Goal: Obtain resource: Download file/media

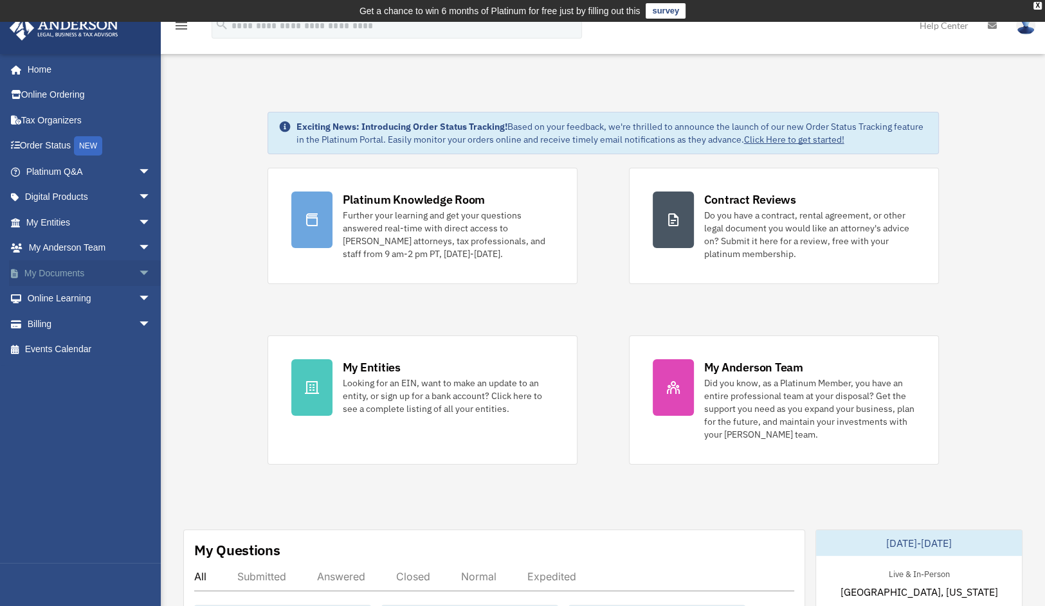
click at [138, 273] on span "arrow_drop_down" at bounding box center [151, 273] width 26 height 26
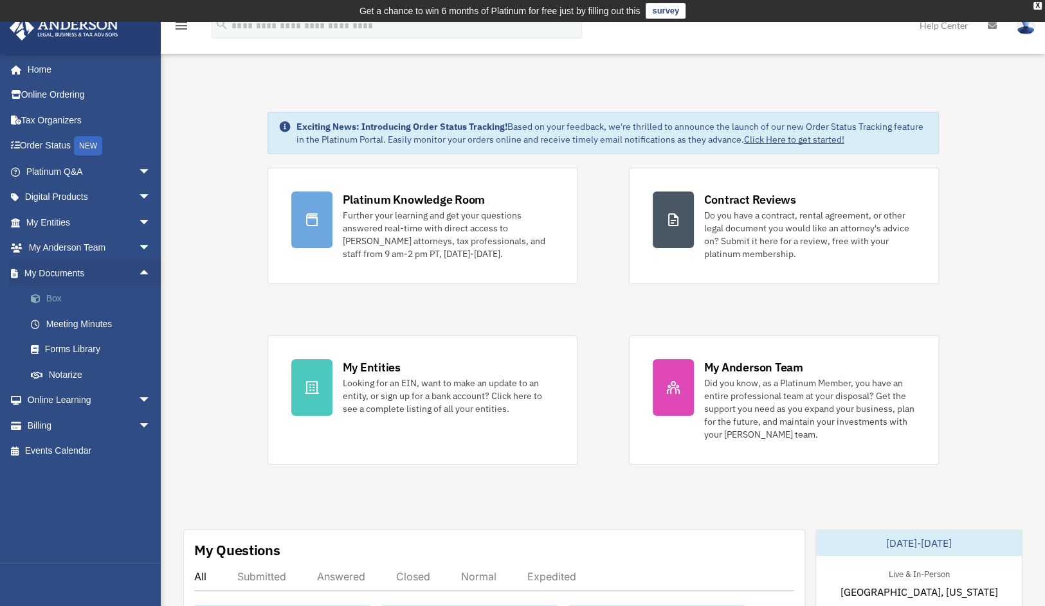
click at [64, 297] on link "Box" at bounding box center [94, 299] width 152 height 26
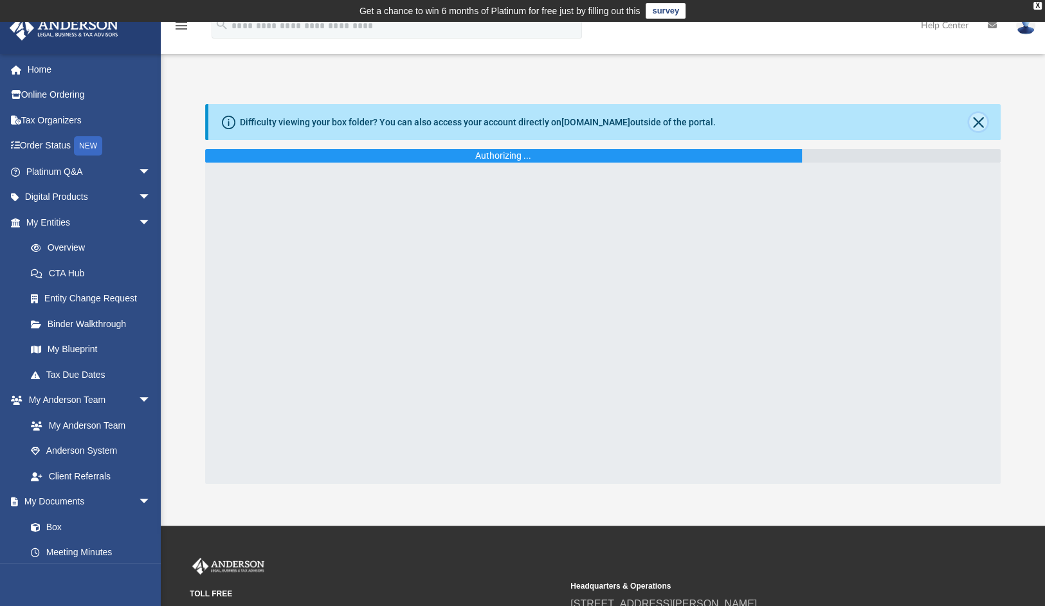
click at [975, 120] on button "Close" at bounding box center [978, 122] width 18 height 18
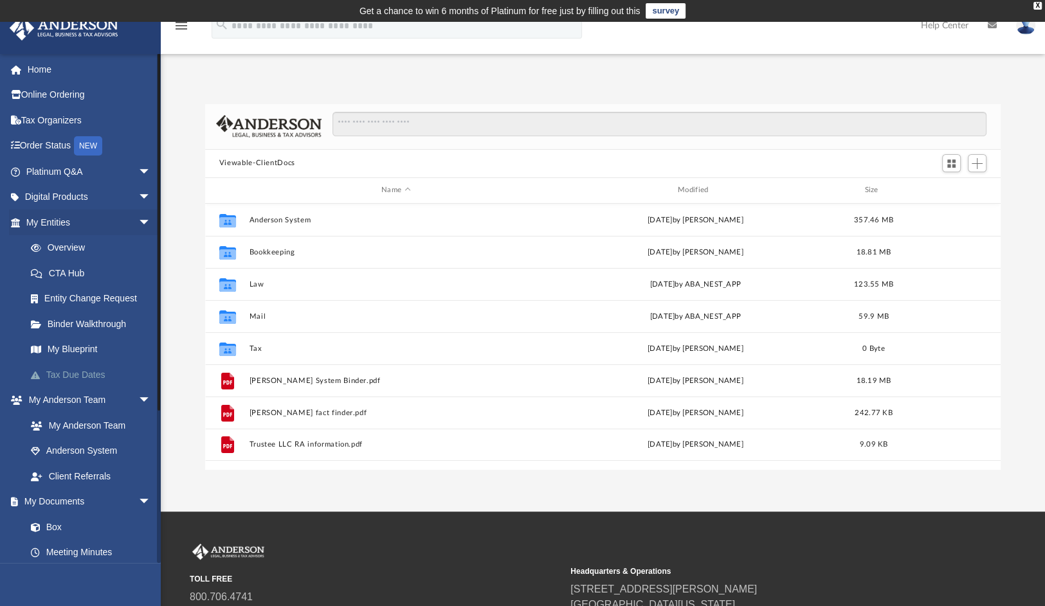
scroll to position [282, 786]
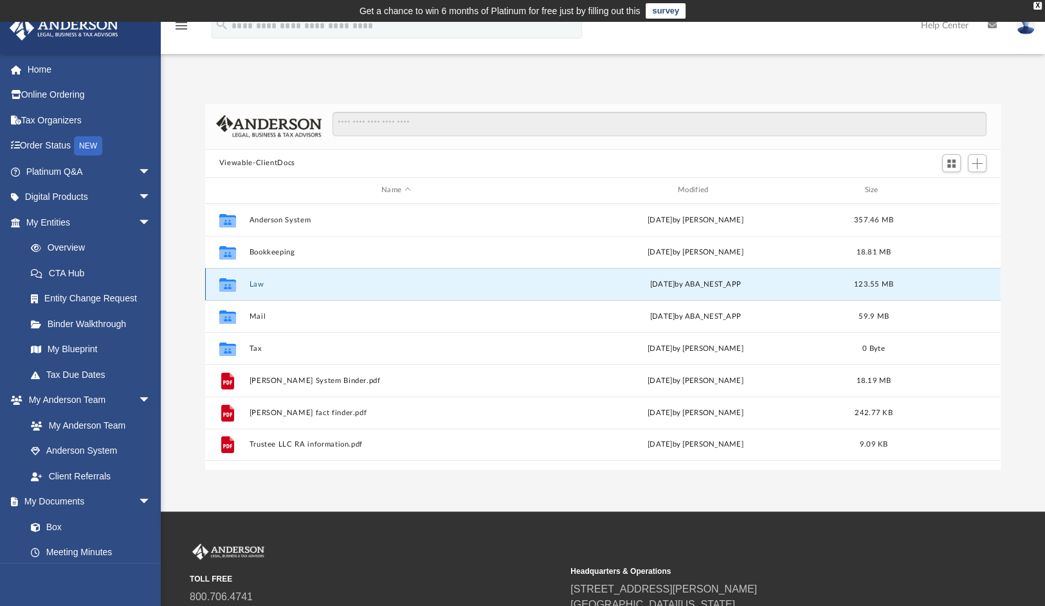
click at [255, 286] on button "Law" at bounding box center [396, 284] width 294 height 8
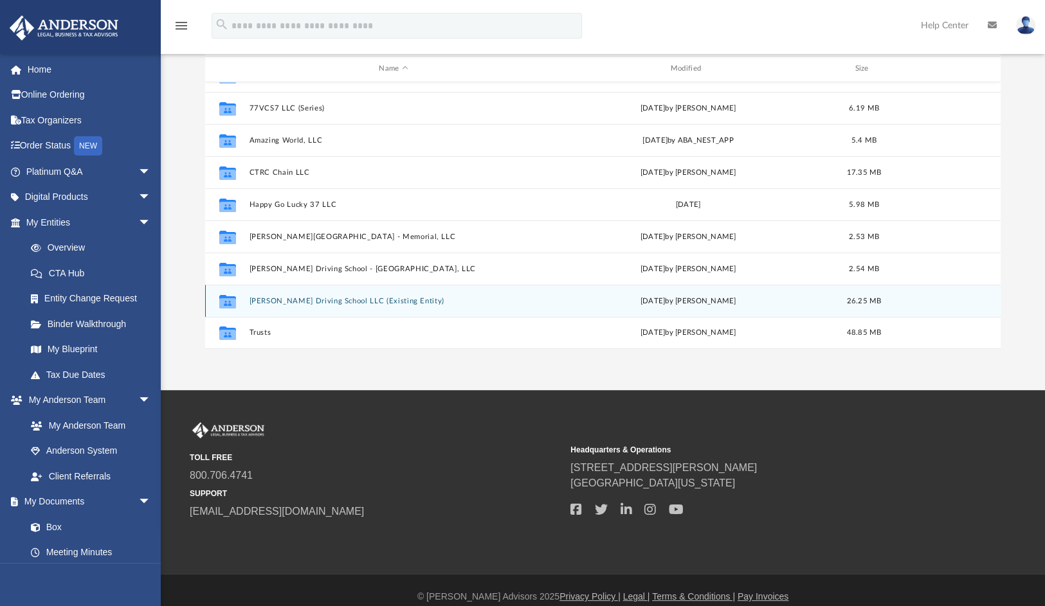
scroll to position [129, 0]
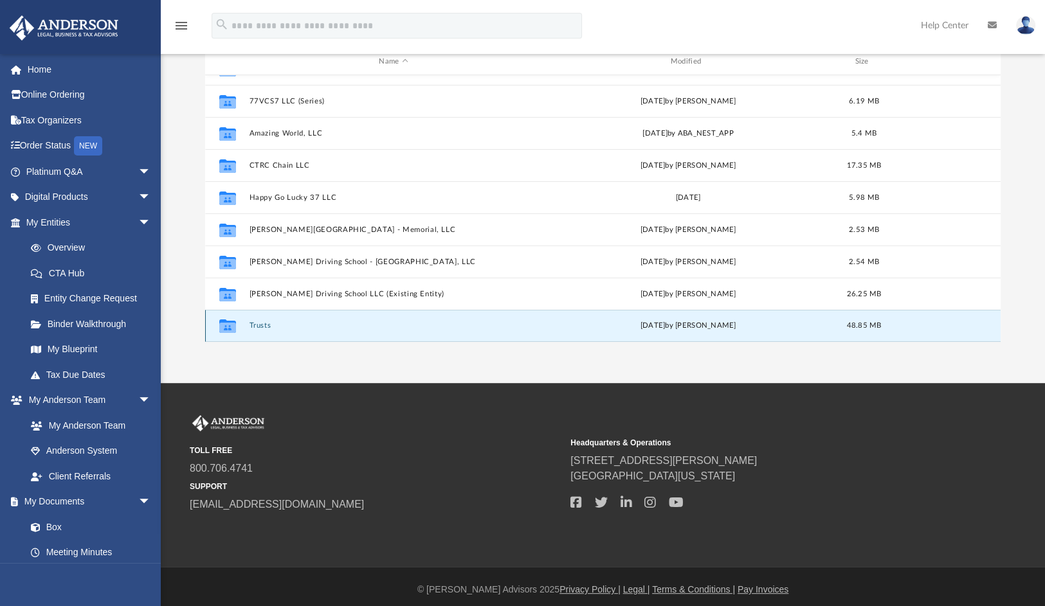
click at [258, 324] on button "Trusts" at bounding box center [393, 325] width 289 height 8
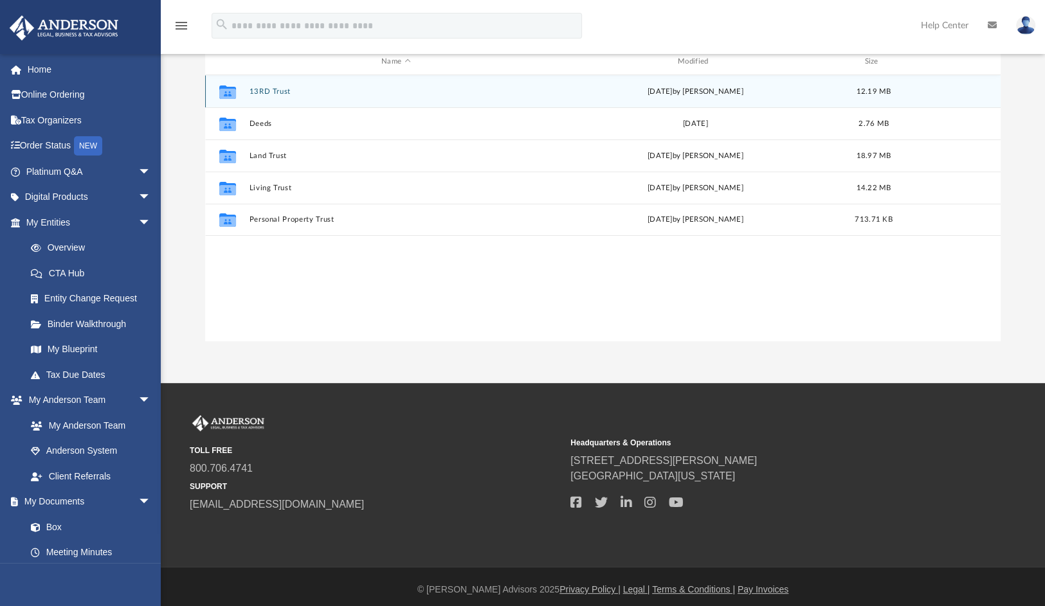
scroll to position [64, 0]
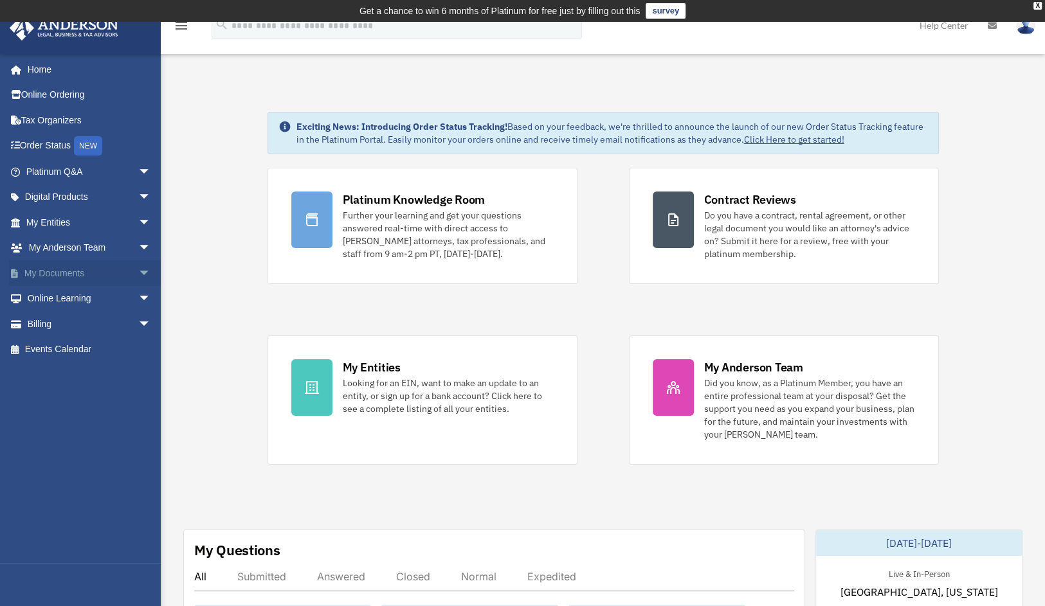
click at [138, 275] on span "arrow_drop_down" at bounding box center [151, 273] width 26 height 26
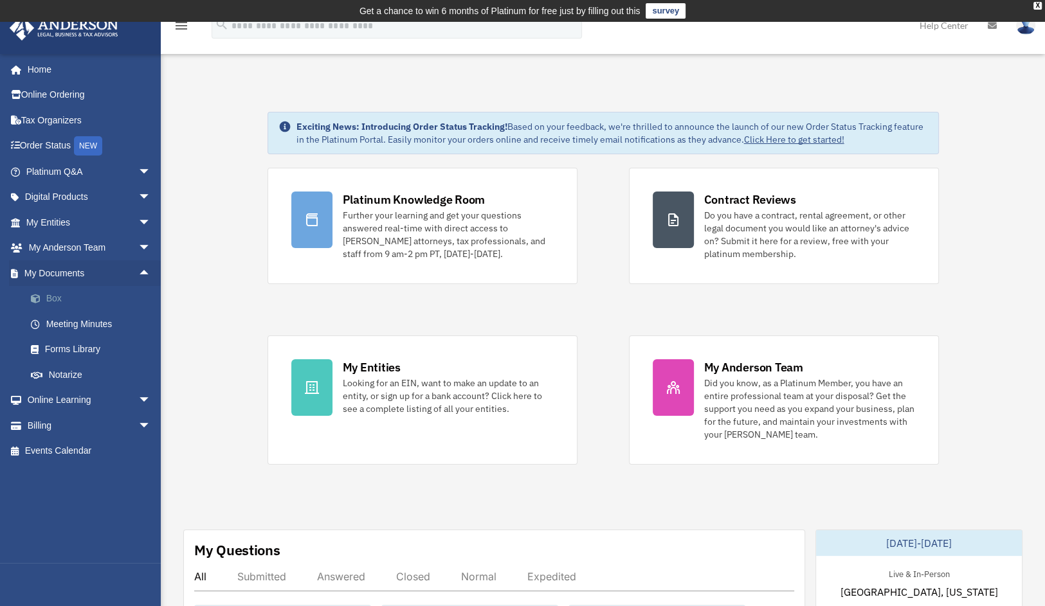
click at [48, 298] on link "Box" at bounding box center [94, 299] width 152 height 26
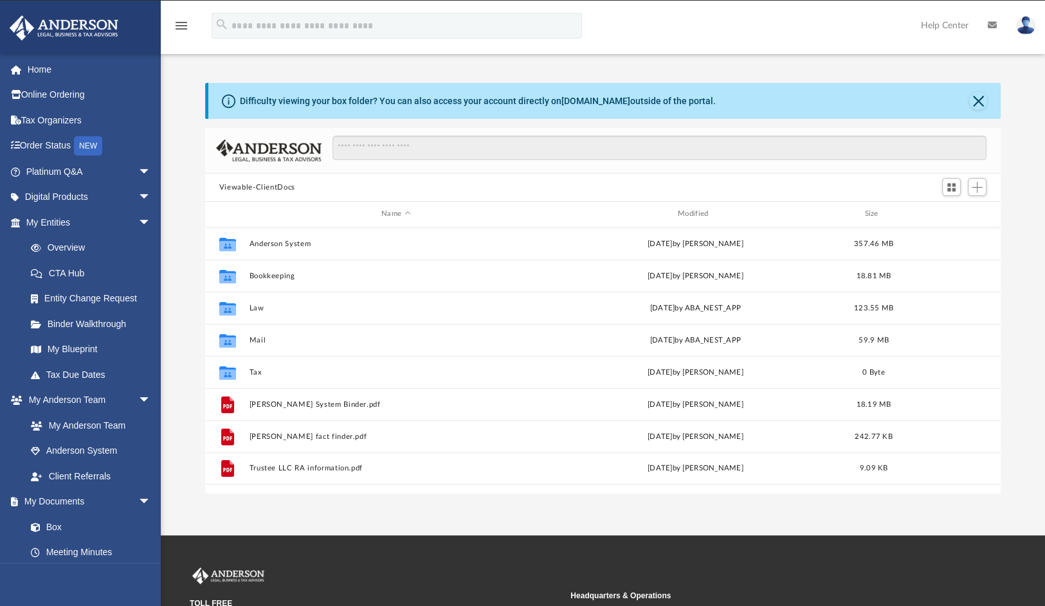
scroll to position [282, 786]
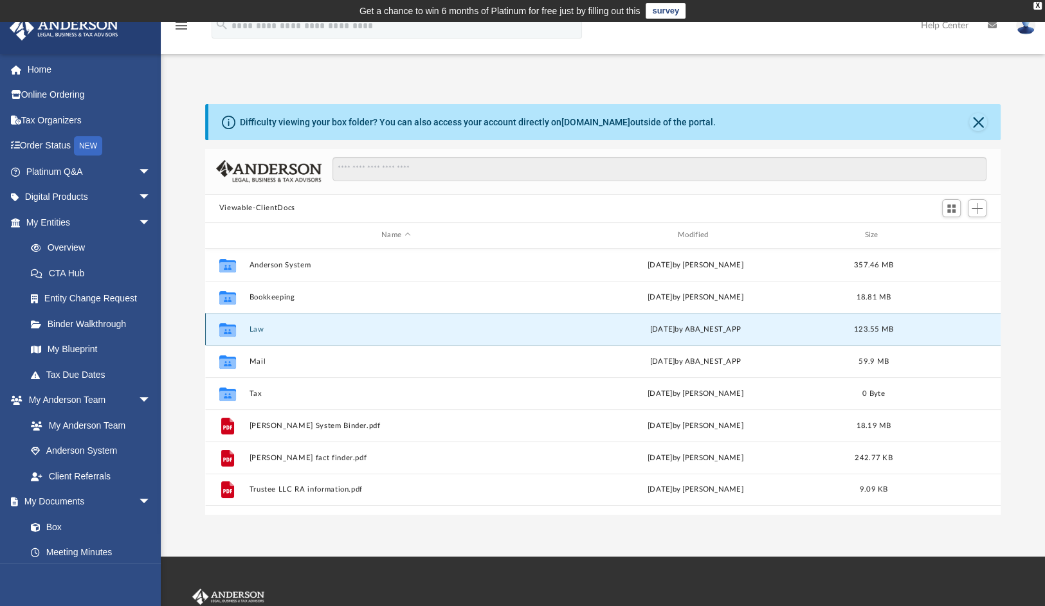
click at [259, 326] on button "Law" at bounding box center [396, 329] width 294 height 8
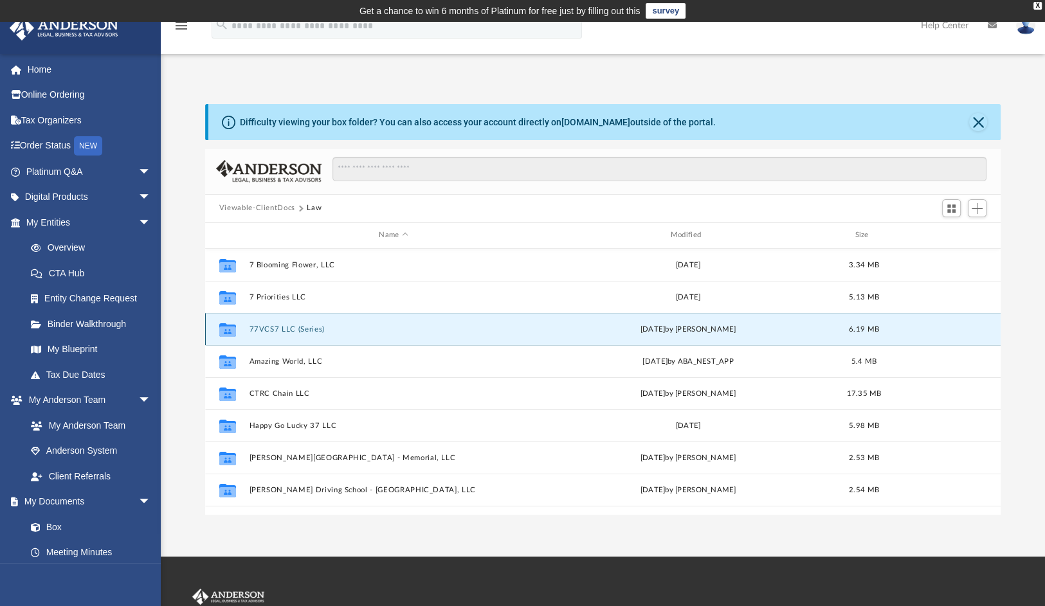
click at [300, 325] on button "77VCS7 LLC (Series)" at bounding box center [393, 329] width 289 height 8
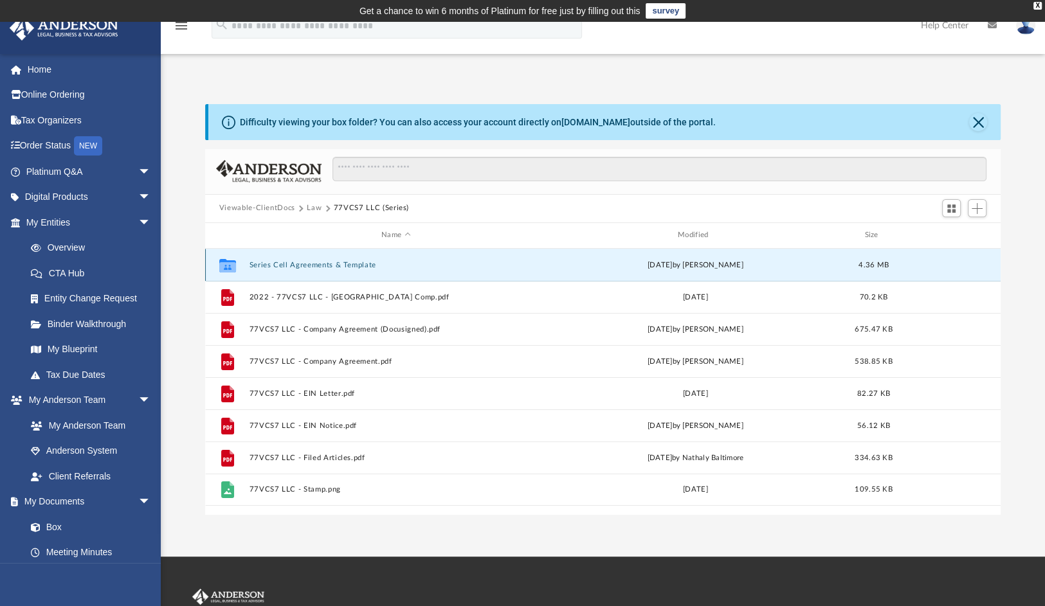
click at [316, 264] on button "Series Cell Agreements & Template" at bounding box center [396, 264] width 294 height 8
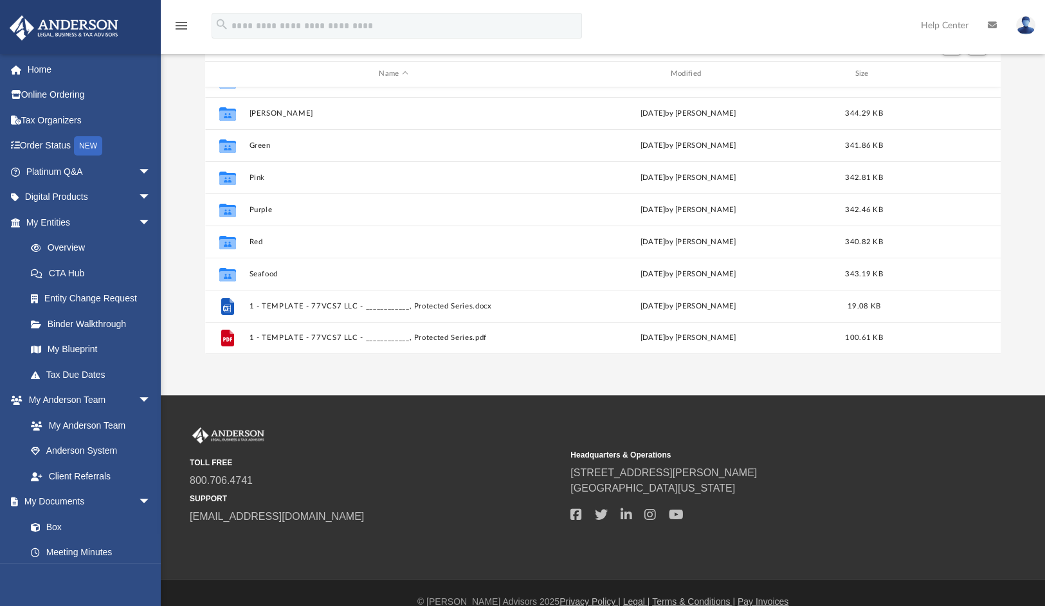
scroll to position [179, 0]
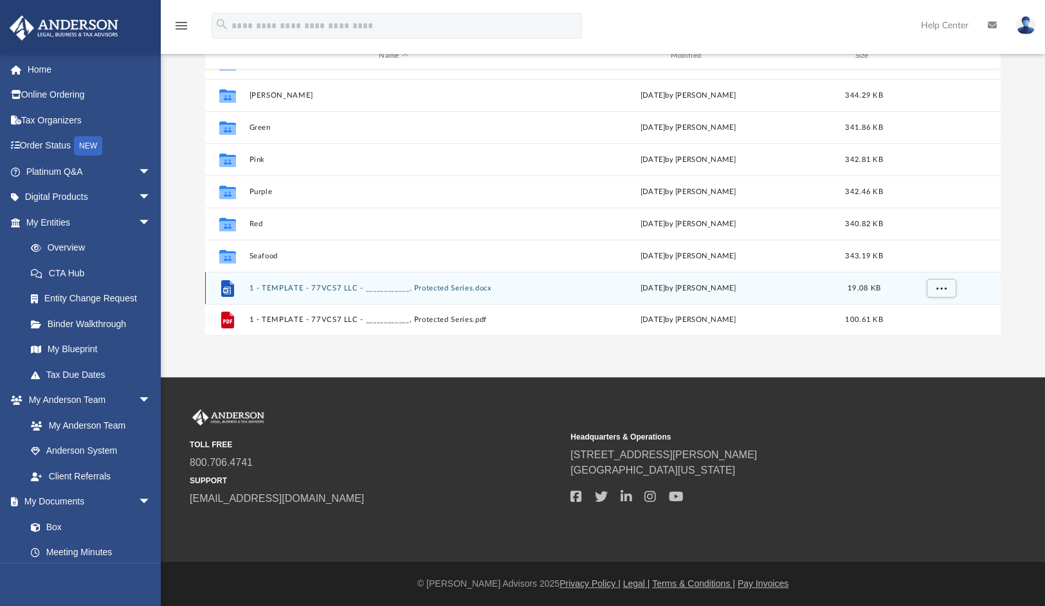
click at [301, 282] on div "File 1 - TEMPLATE - 77VCS7 LLC - ____________, Protected Series.docx Tue Dec 28…" at bounding box center [602, 288] width 795 height 32
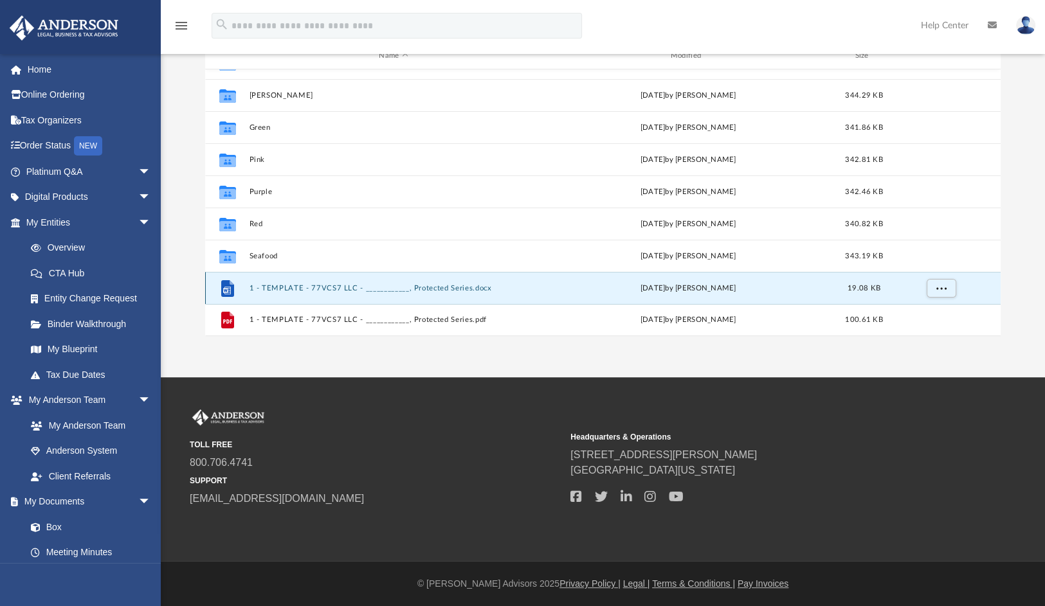
click at [301, 282] on div "File 1 - TEMPLATE - 77VCS7 LLC - ____________, Protected Series.docx Tue Dec 28…" at bounding box center [602, 288] width 795 height 32
click at [939, 291] on button "More options" at bounding box center [941, 287] width 30 height 19
click at [927, 258] on li "Download" at bounding box center [929, 260] width 37 height 14
click at [940, 287] on span "More options" at bounding box center [941, 287] width 10 height 7
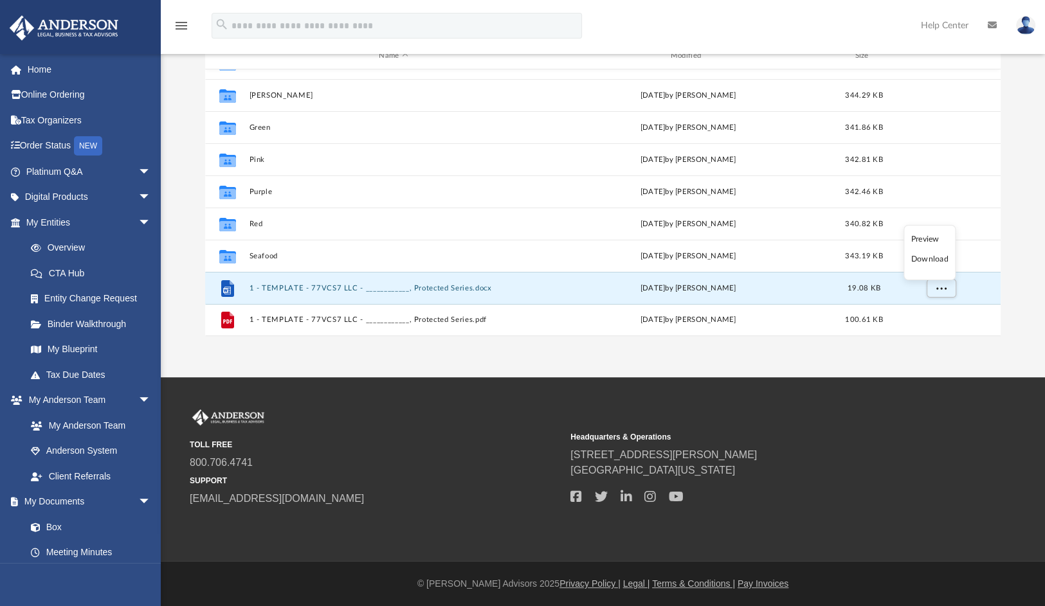
click at [926, 238] on li "Preview" at bounding box center [929, 240] width 37 height 14
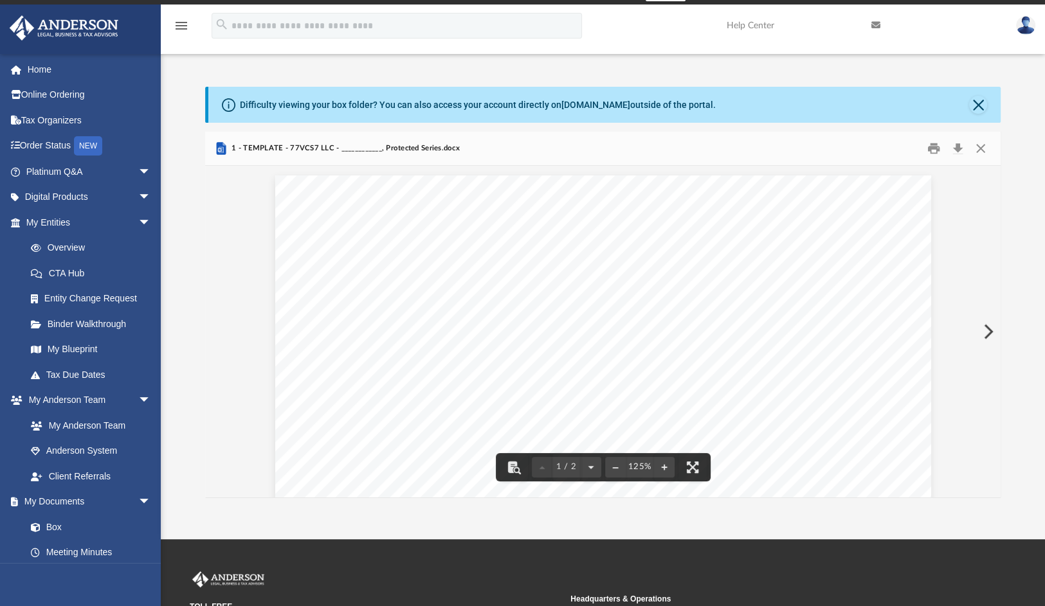
scroll to position [0, 0]
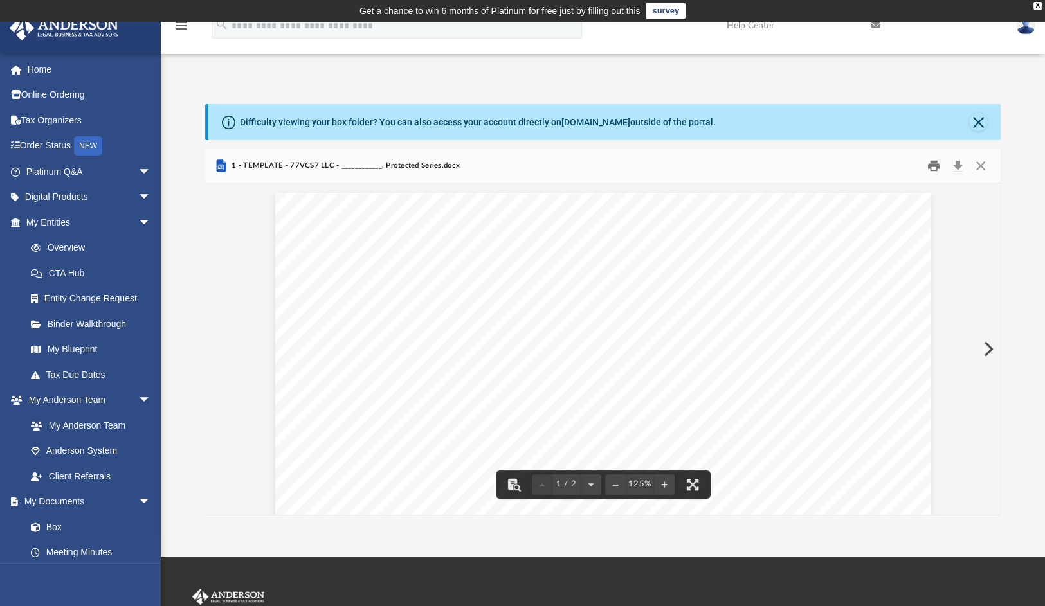
click at [936, 165] on button "Print" at bounding box center [934, 166] width 26 height 20
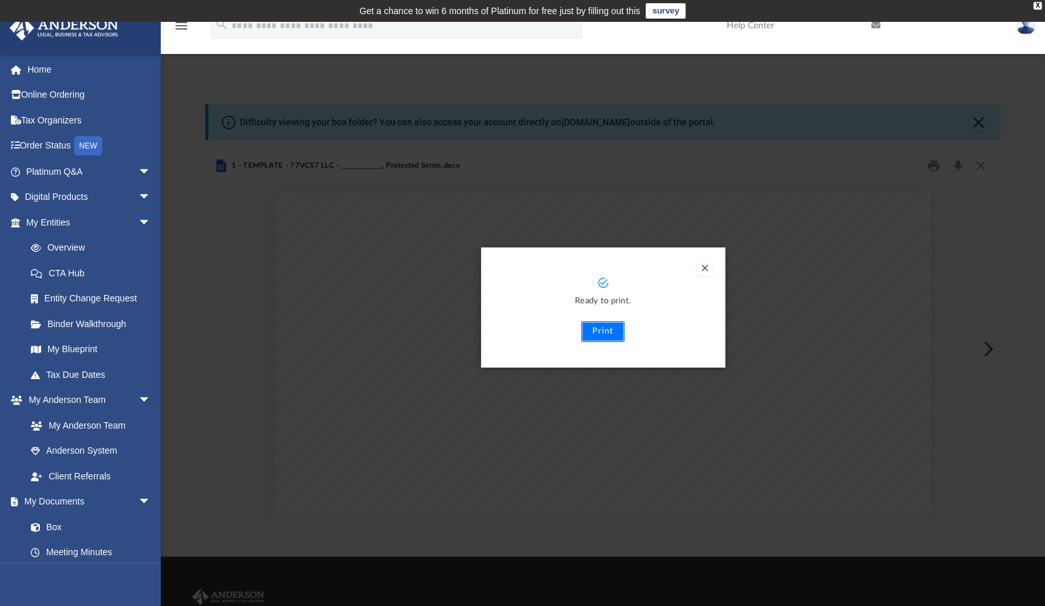
click at [606, 331] on button "Print" at bounding box center [602, 331] width 43 height 21
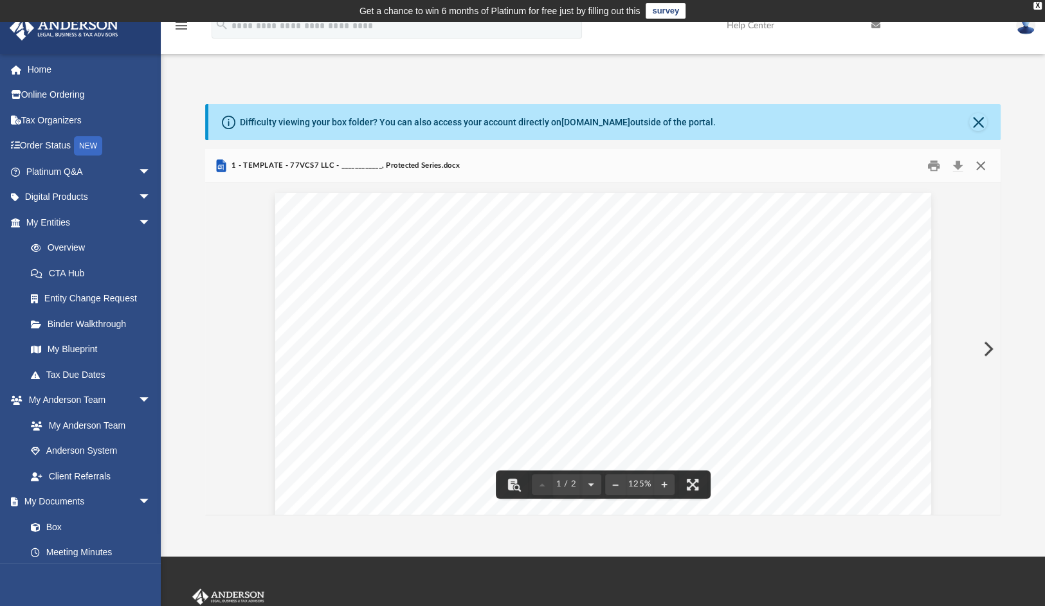
click at [983, 170] on button "Close" at bounding box center [980, 166] width 23 height 20
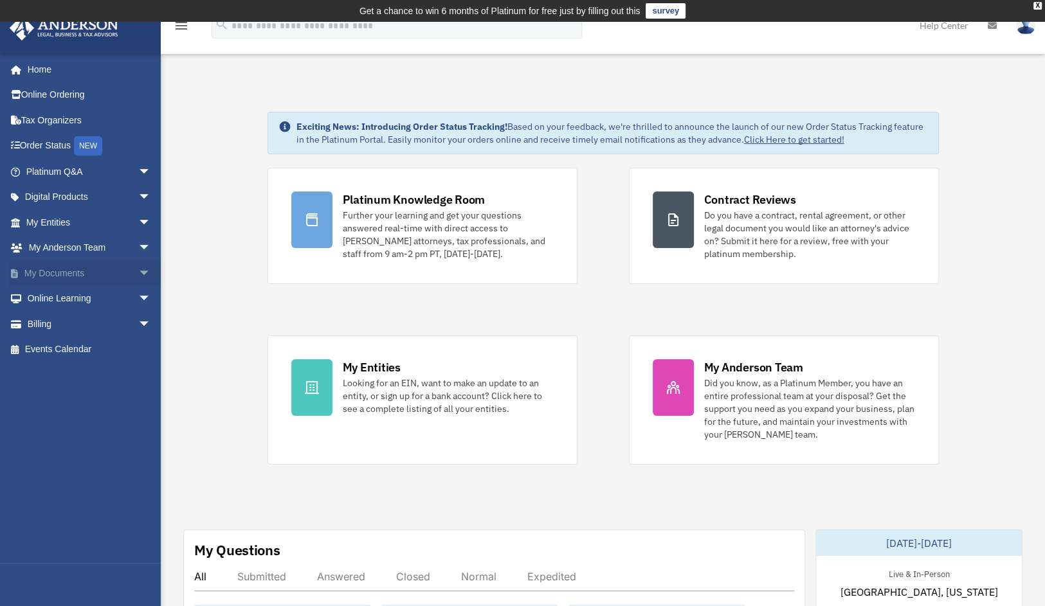
click at [138, 269] on span "arrow_drop_down" at bounding box center [151, 273] width 26 height 26
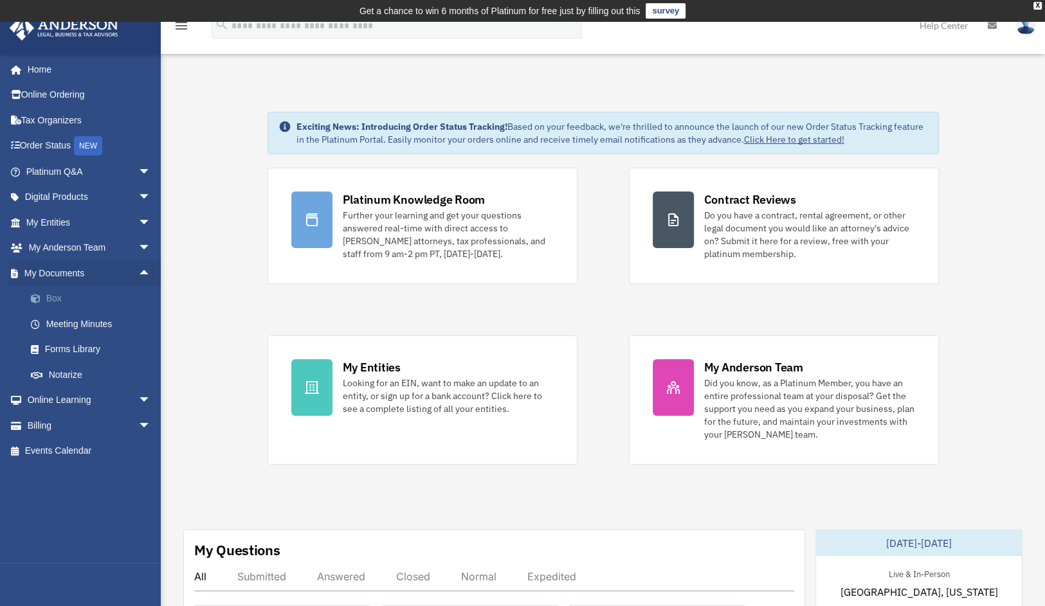
click at [55, 300] on link "Box" at bounding box center [94, 299] width 152 height 26
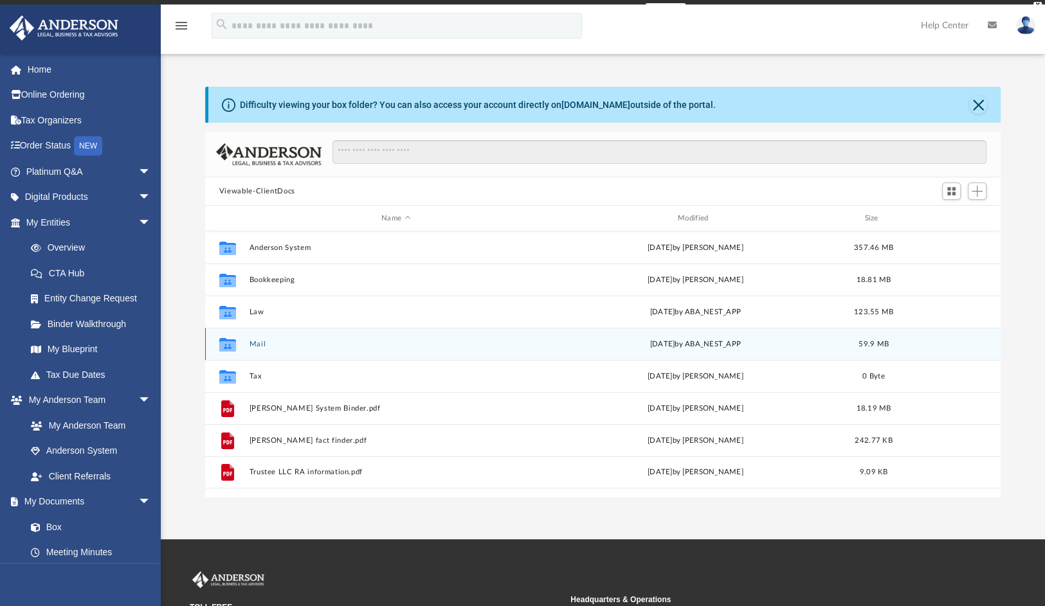
scroll to position [282, 786]
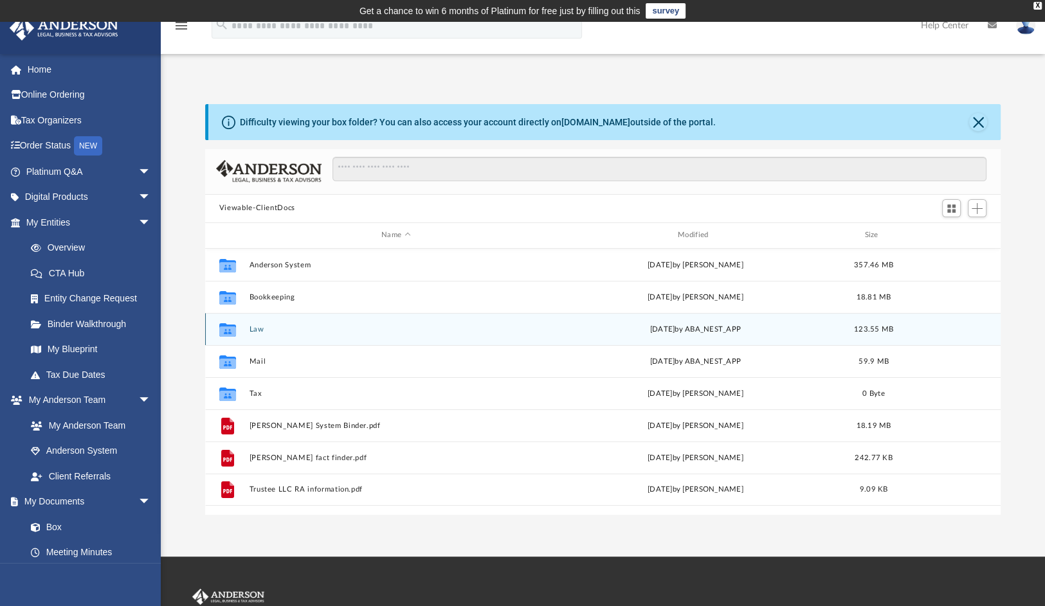
click at [255, 326] on button "Law" at bounding box center [396, 329] width 294 height 8
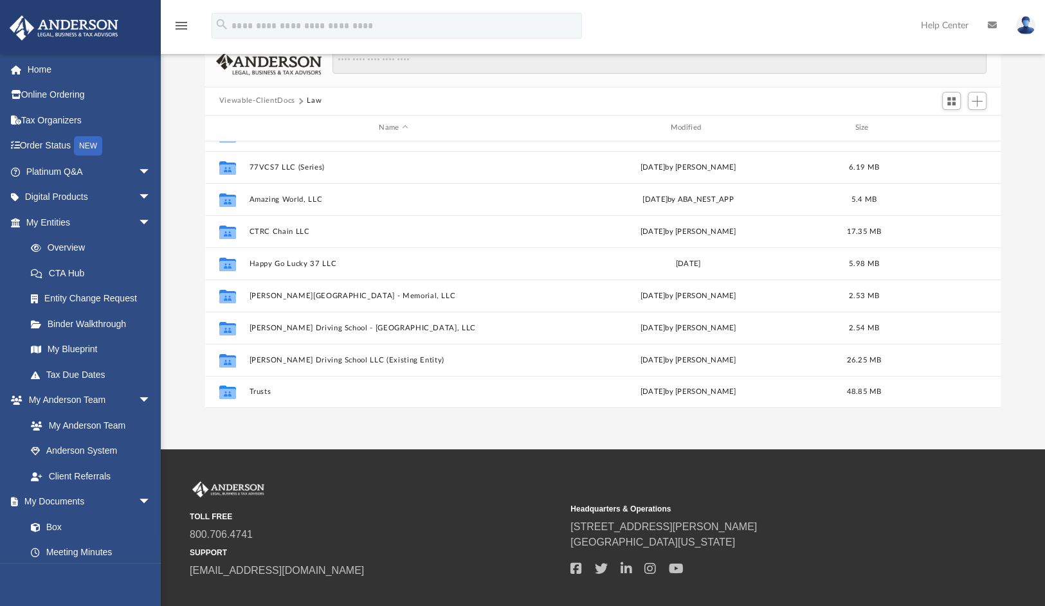
scroll to position [129, 0]
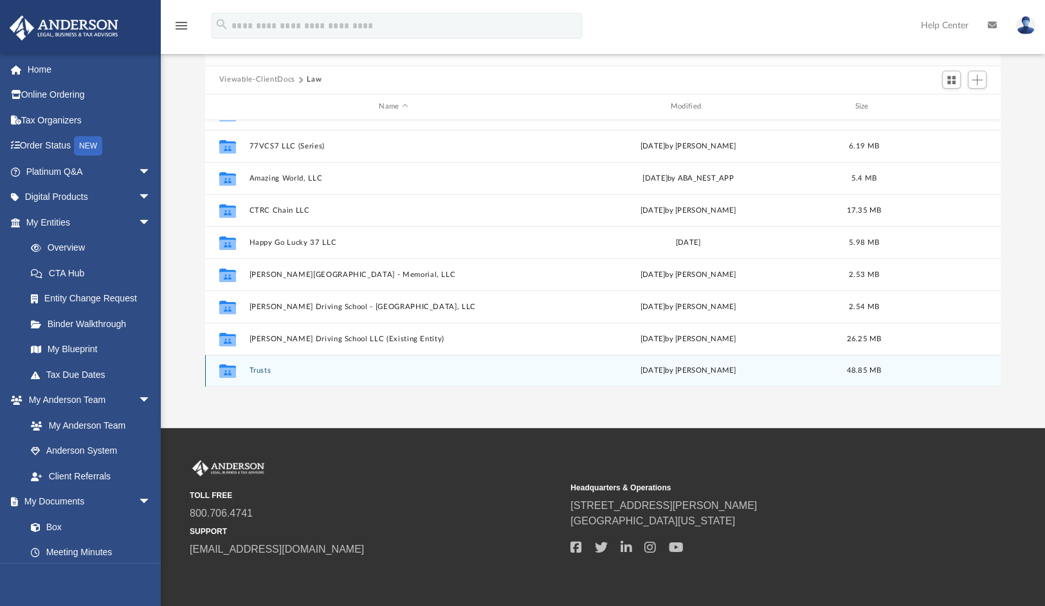
click at [262, 365] on div "Collaborated Folder Trusts [DATE] by [PERSON_NAME] 48.85 MB" at bounding box center [602, 371] width 795 height 32
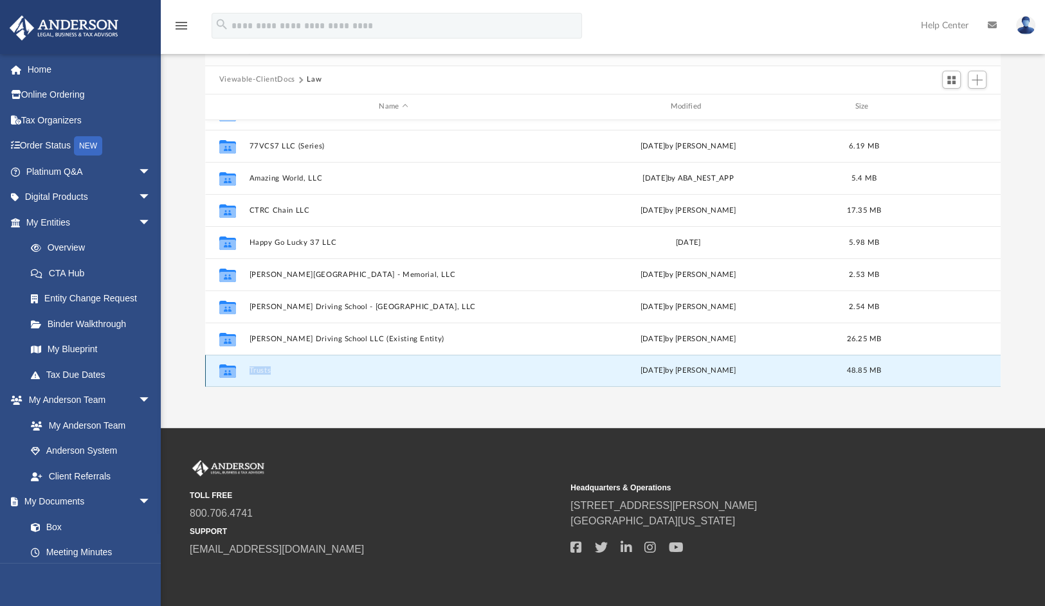
click at [262, 365] on div "Collaborated Folder Trusts [DATE] by [PERSON_NAME] 48.85 MB" at bounding box center [602, 371] width 795 height 32
click at [257, 368] on button "Trusts" at bounding box center [393, 371] width 289 height 8
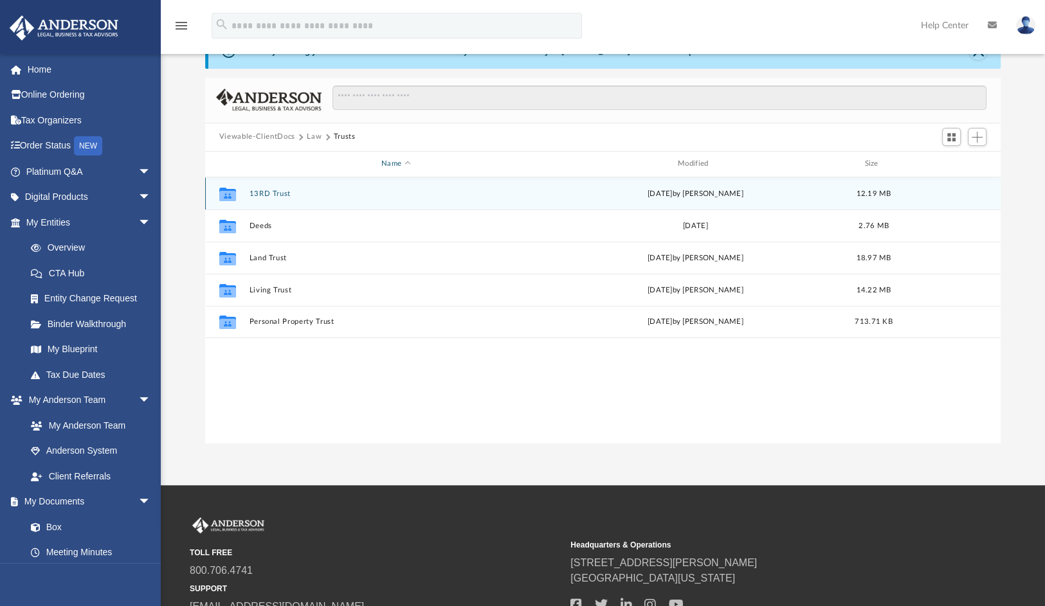
scroll to position [0, 0]
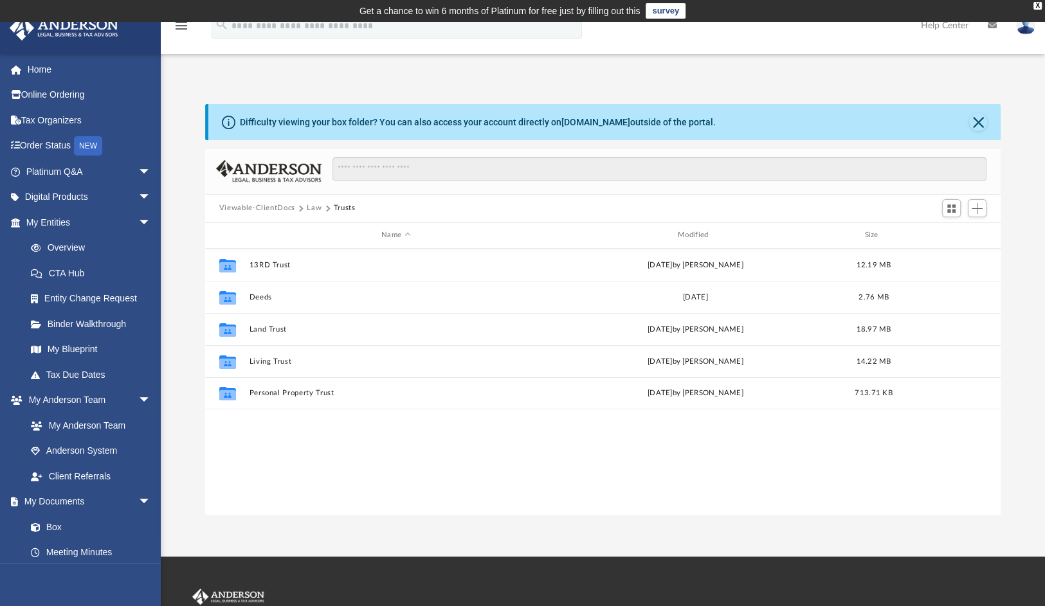
click at [347, 206] on button "Trusts" at bounding box center [345, 209] width 22 height 12
